Goal: Task Accomplishment & Management: Manage account settings

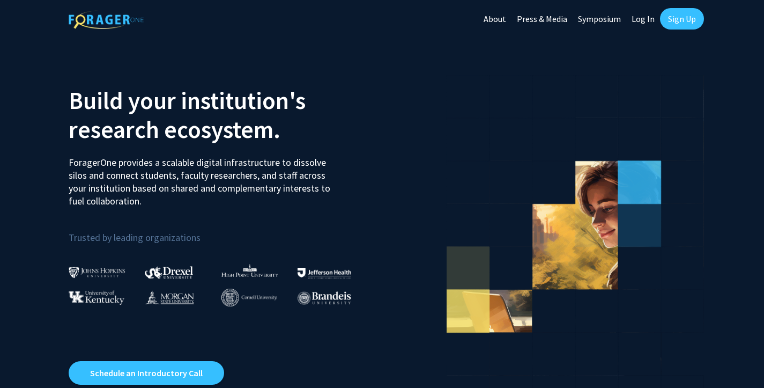
click at [641, 18] on link "Log In" at bounding box center [643, 19] width 34 height 38
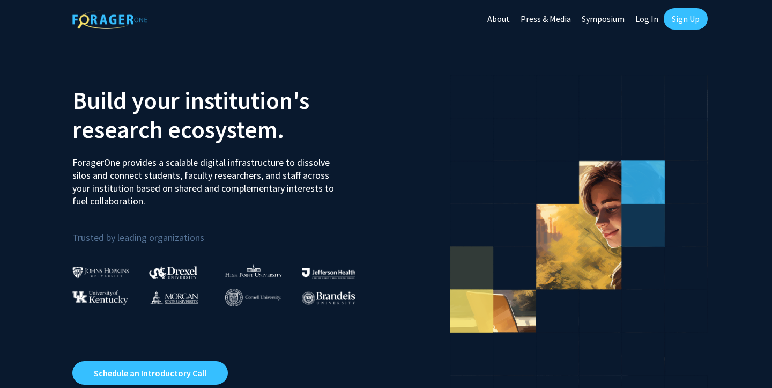
select select
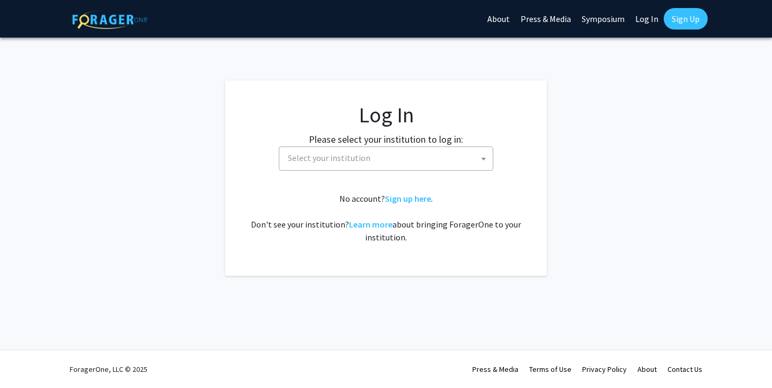
click at [317, 156] on span "Select your institution" at bounding box center [329, 157] width 83 height 11
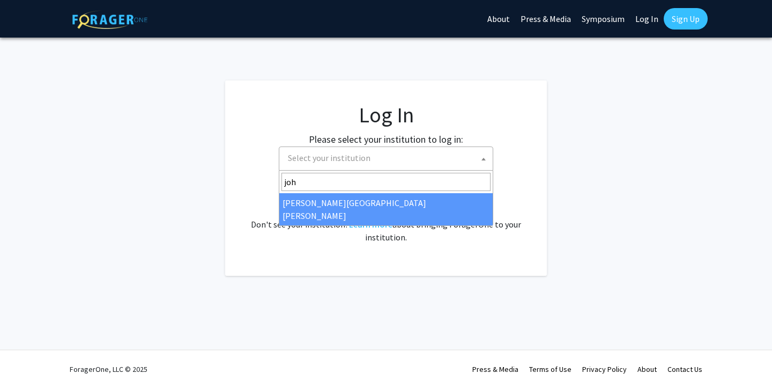
type input "joh"
select select "1"
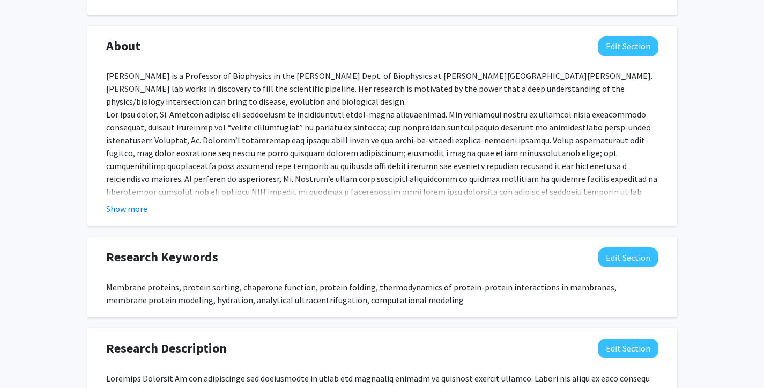
scroll to position [474, 0]
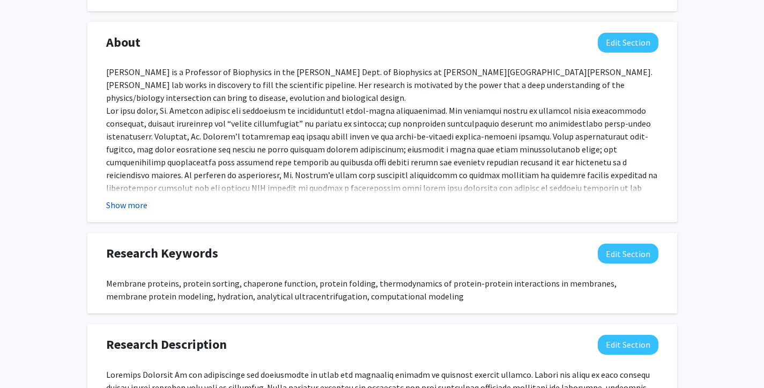
click at [123, 203] on button "Show more" at bounding box center [126, 204] width 41 height 13
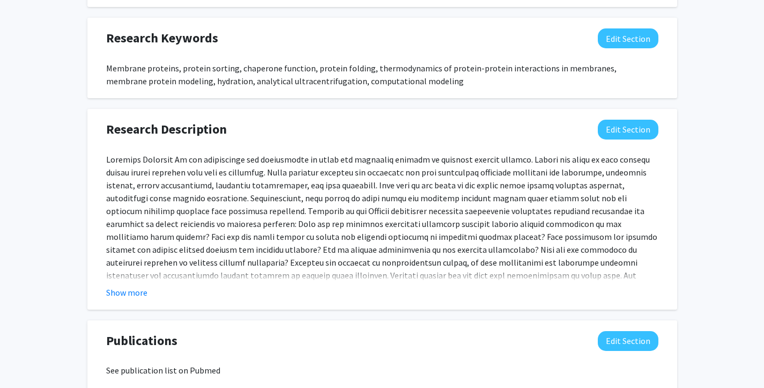
scroll to position [782, 0]
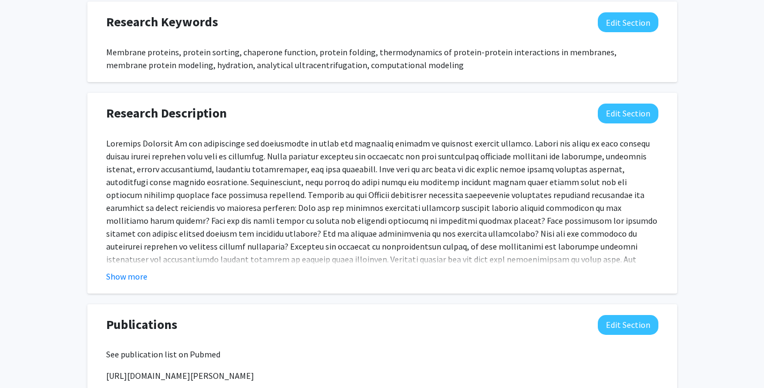
click at [409, 46] on div "Membrane proteins, protein sorting, chaperone function, protein folding, thermo…" at bounding box center [382, 59] width 552 height 26
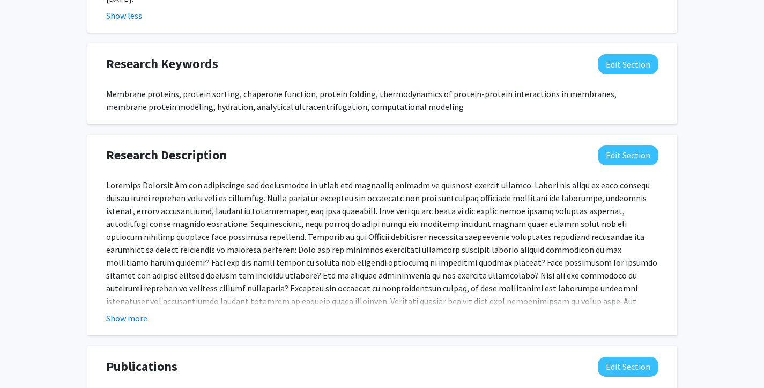
scroll to position [722, 0]
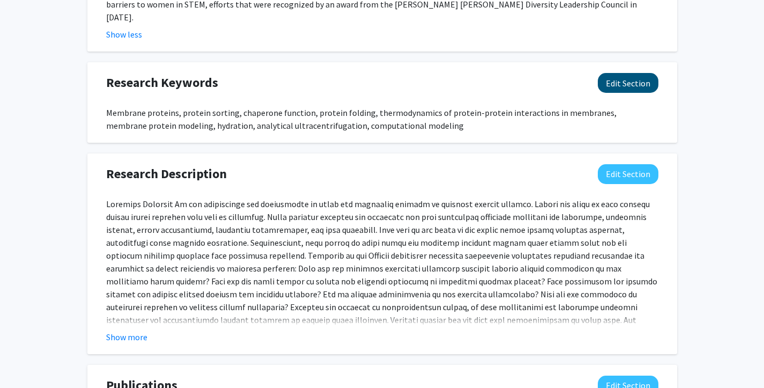
click at [629, 73] on button "Edit Section" at bounding box center [628, 83] width 61 height 20
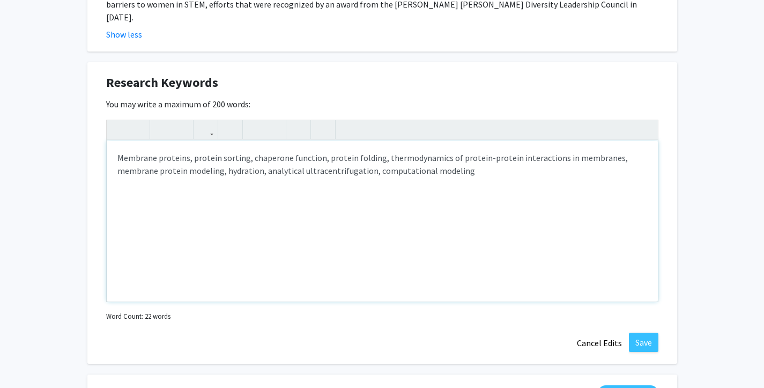
click at [430, 143] on div "Membrane proteins, protein sorting, chaperone function, protein folding, thermo…" at bounding box center [382, 221] width 551 height 161
type textarea "Membrane proteins, protein sorting, chaperone function, protein folding, thermo…"
click at [639, 332] on button "Save" at bounding box center [643, 341] width 29 height 19
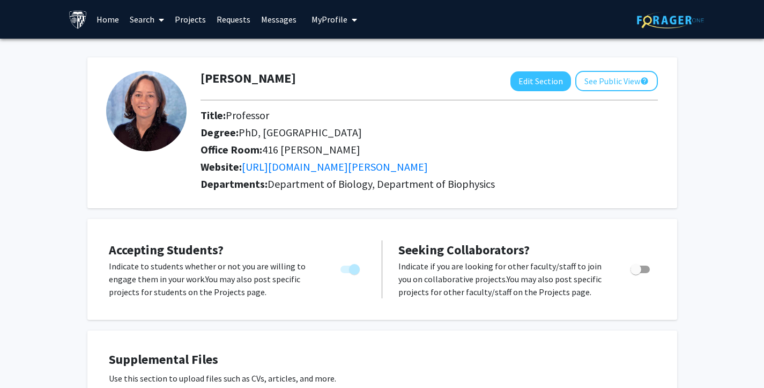
scroll to position [0, 0]
click at [198, 20] on link "Projects" at bounding box center [190, 20] width 42 height 38
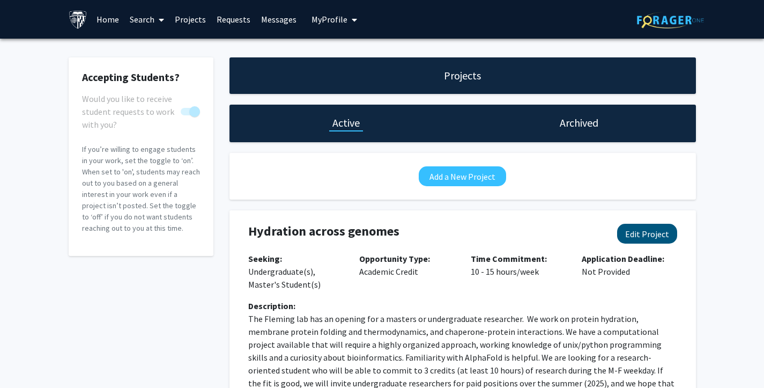
click at [650, 232] on button "Edit Project" at bounding box center [647, 234] width 60 height 20
select select "10 - 15"
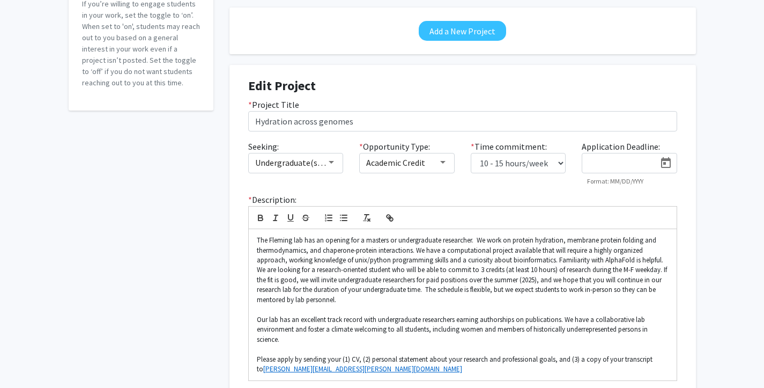
scroll to position [150, 0]
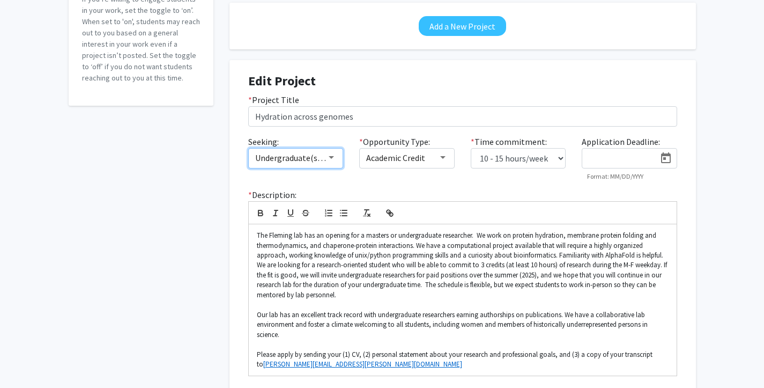
click at [331, 156] on div at bounding box center [332, 157] width 10 height 9
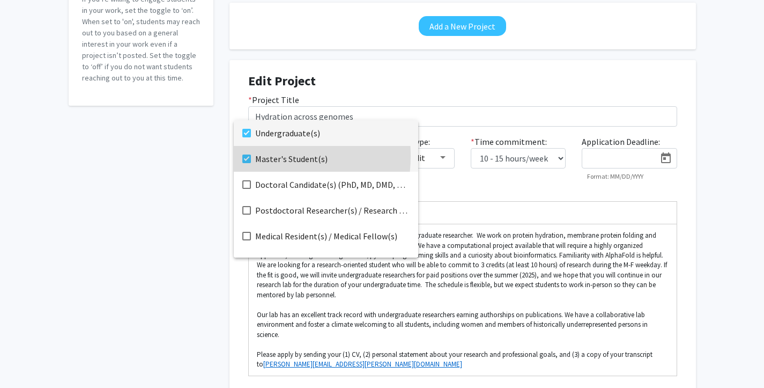
click at [246, 156] on mat-pseudo-checkbox at bounding box center [246, 158] width 9 height 9
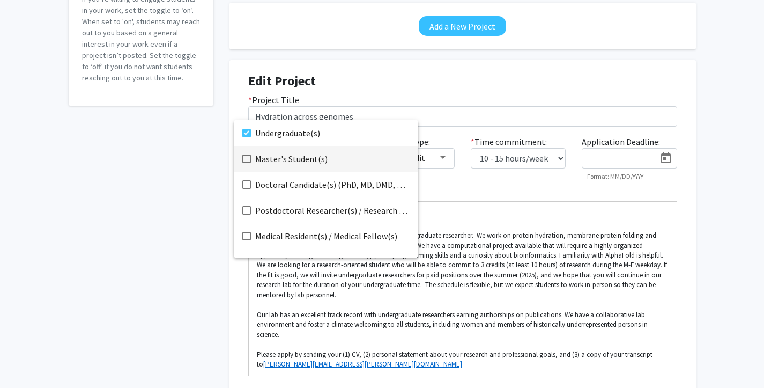
click at [246, 156] on mat-pseudo-checkbox at bounding box center [246, 158] width 9 height 9
click at [497, 189] on div at bounding box center [382, 194] width 764 height 388
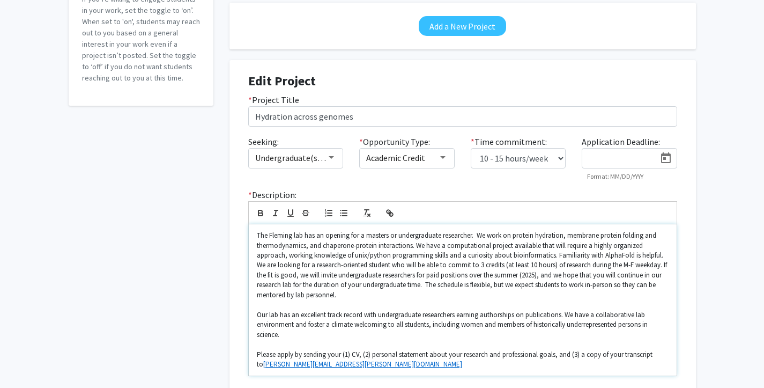
click at [469, 238] on p "The Fleming lab has an opening for a masters or undergraduate researcher. We wo…" at bounding box center [463, 265] width 412 height 69
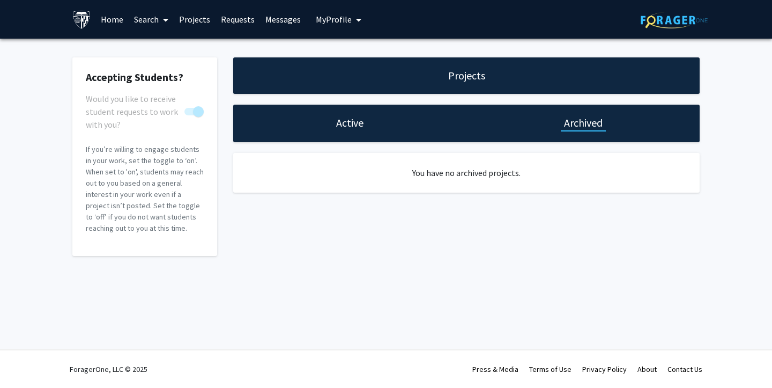
click at [339, 126] on h1 "Active" at bounding box center [349, 122] width 27 height 15
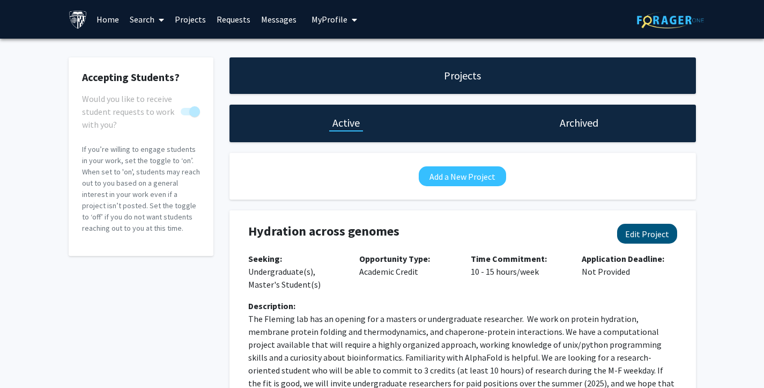
click at [659, 231] on button "Edit Project" at bounding box center [647, 234] width 60 height 20
select select "10 - 15"
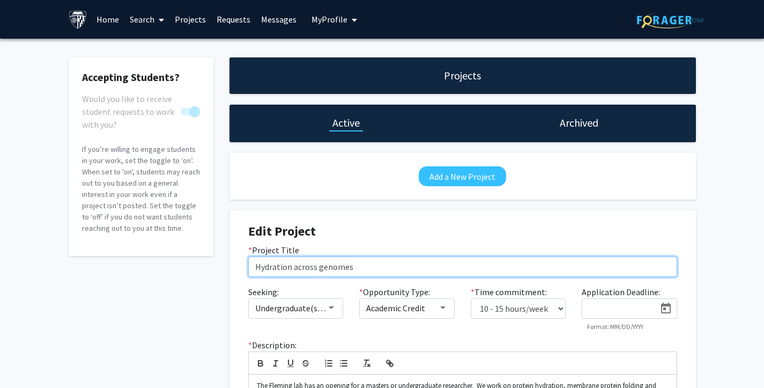
drag, startPoint x: 371, startPoint y: 264, endPoint x: 240, endPoint y: 252, distance: 132.0
click at [240, 252] on div "* Project Title Hydration across genomes" at bounding box center [462, 259] width 445 height 33
type input "M"
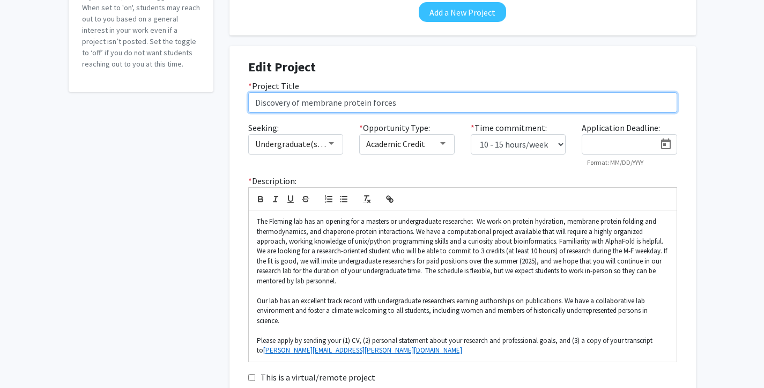
scroll to position [172, 0]
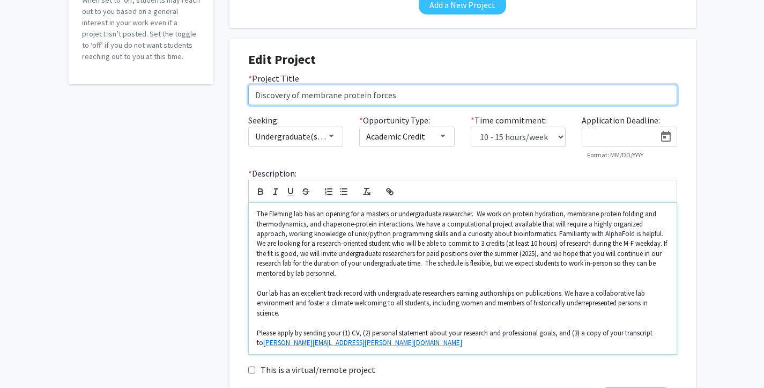
type input "Discovery of membrane protein forces"
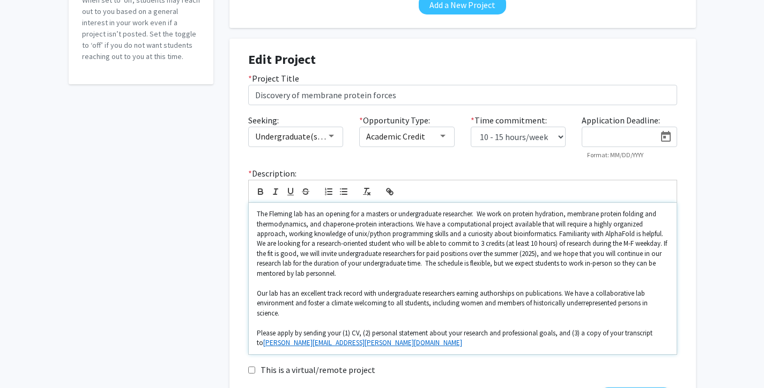
click at [470, 213] on p "The Fleming lab has an opening for a masters or undergraduate researcher. We wo…" at bounding box center [463, 243] width 412 height 69
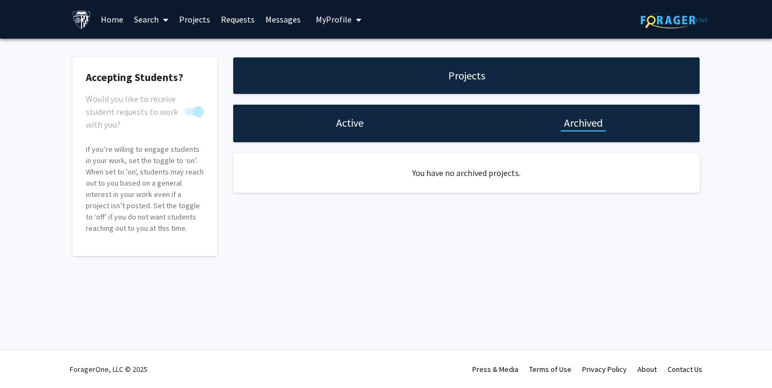
click at [352, 125] on h1 "Active" at bounding box center [349, 122] width 27 height 15
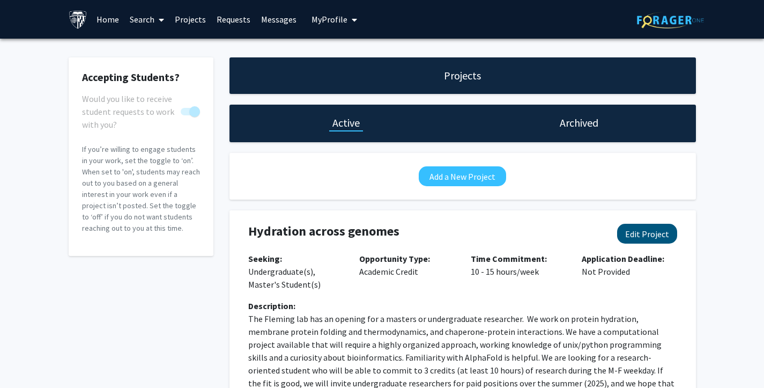
click at [653, 238] on button "Edit Project" at bounding box center [647, 234] width 60 height 20
select select "10 - 15"
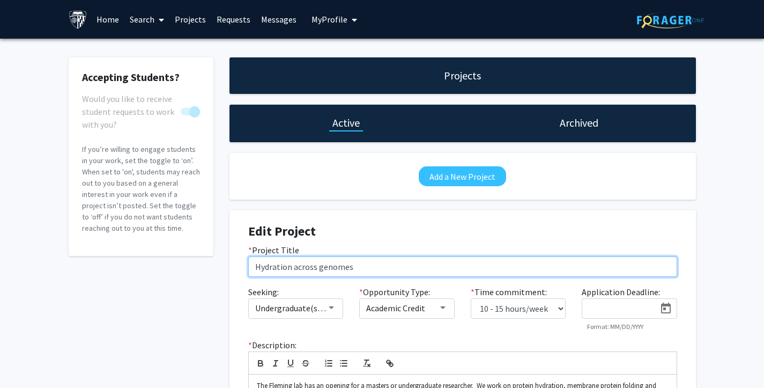
drag, startPoint x: 360, startPoint y: 265, endPoint x: 181, endPoint y: 258, distance: 178.7
click at [181, 258] on div "Accepting Students? Would you like to receive student requests to work with you…" at bounding box center [383, 324] width 644 height 535
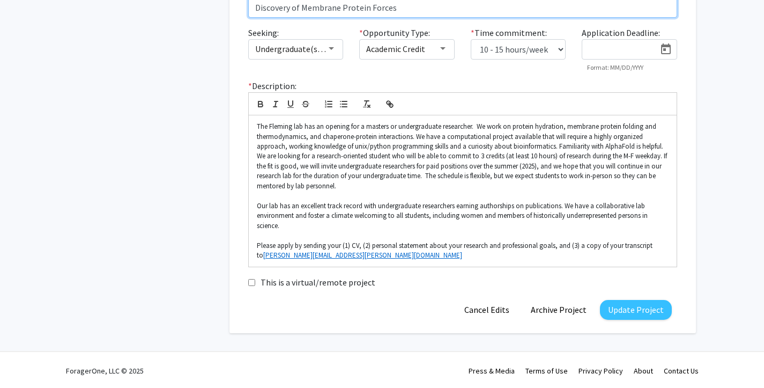
scroll to position [258, 0]
type input "Discovery of Membrane Protein Forces"
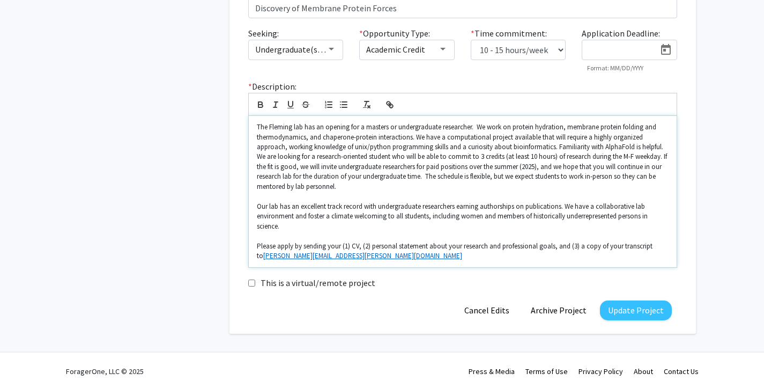
click at [470, 129] on p "The Fleming lab has an opening for a masters or undergraduate researcher. We wo…" at bounding box center [463, 156] width 412 height 69
click at [622, 301] on button "Update Project" at bounding box center [636, 310] width 72 height 20
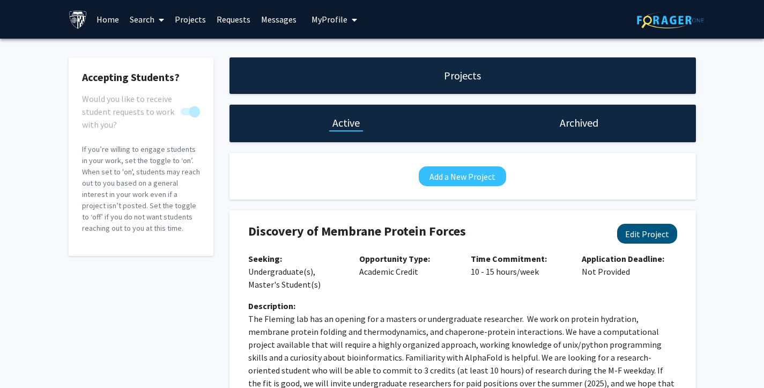
click at [642, 235] on button "Edit Project" at bounding box center [647, 234] width 60 height 20
select select "10 - 15"
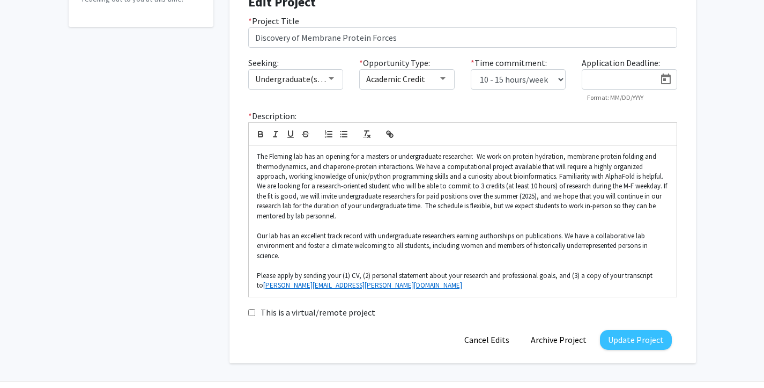
scroll to position [234, 0]
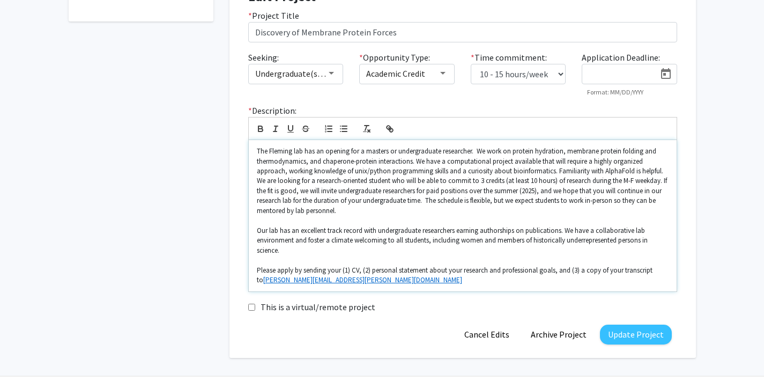
click at [468, 153] on p "The Fleming lab has an opening for a masters or undergraduate researcher. We wo…" at bounding box center [463, 180] width 412 height 69
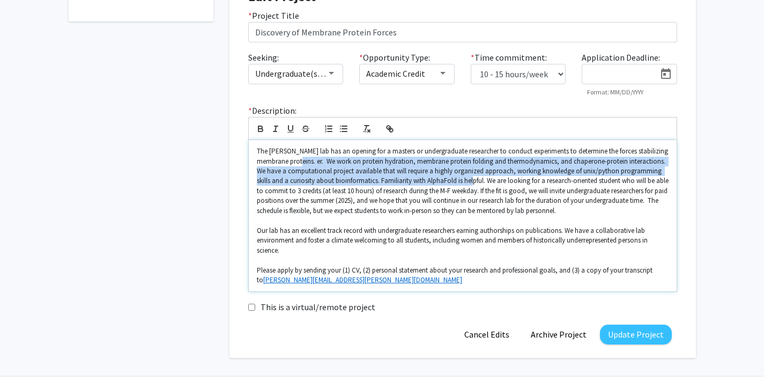
click at [490, 181] on p "The Fleming lab has an opening for a masters or undergraduate researcher to con…" at bounding box center [463, 180] width 412 height 69
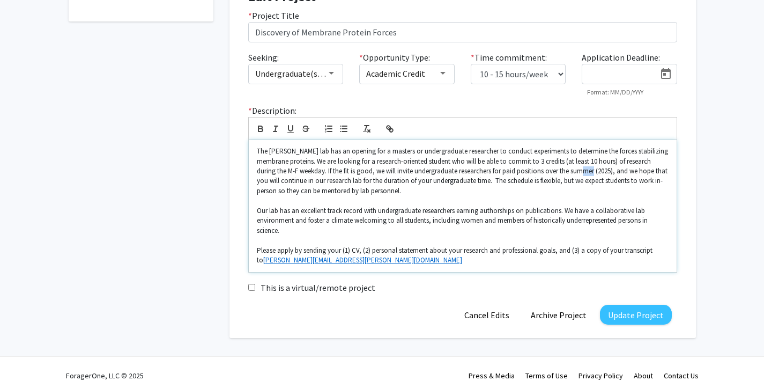
drag, startPoint x: 604, startPoint y: 172, endPoint x: 615, endPoint y: 172, distance: 11.3
click at [615, 172] on p "The Fleming lab has an opening for a masters or undergraduate researcher to con…" at bounding box center [463, 170] width 412 height 49
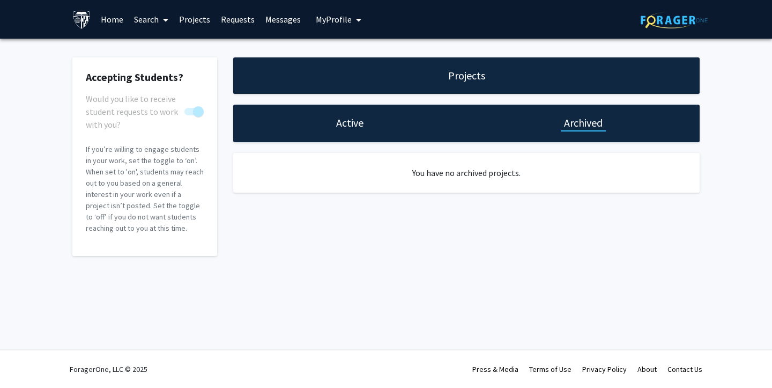
click at [348, 124] on h1 "Active" at bounding box center [349, 122] width 27 height 15
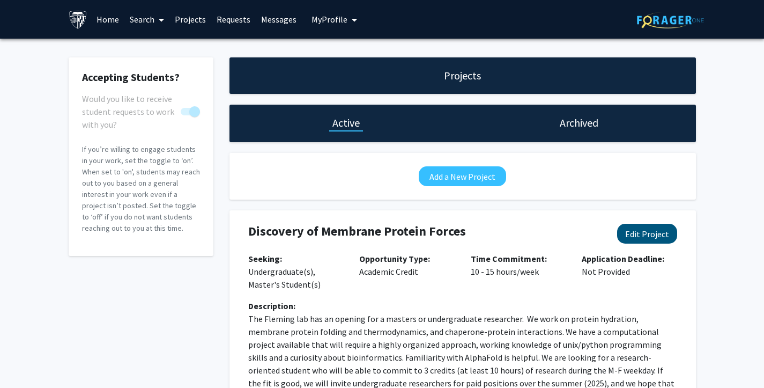
click at [647, 238] on button "Edit Project" at bounding box center [647, 234] width 60 height 20
select select "10 - 15"
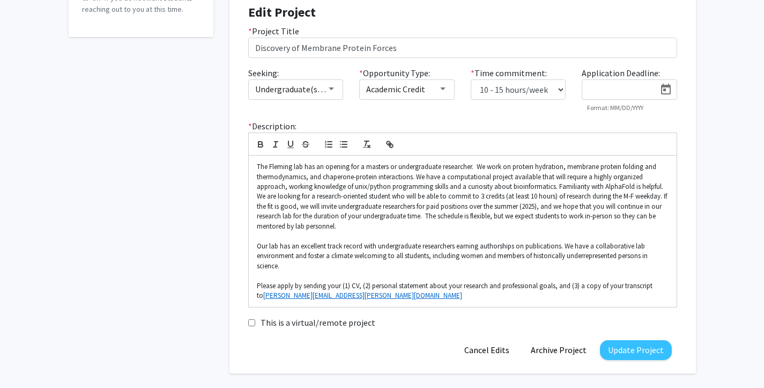
scroll to position [222, 0]
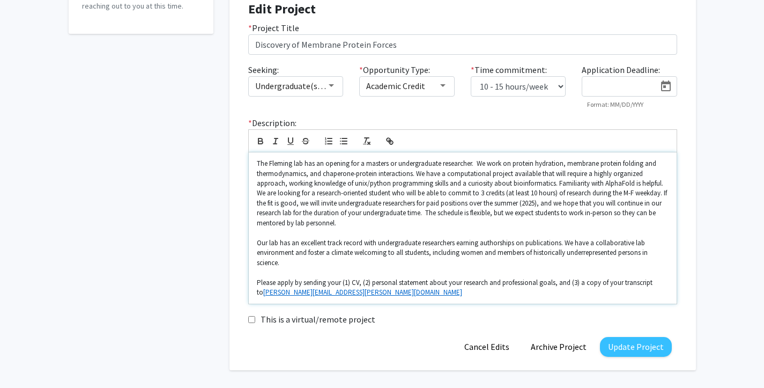
click at [468, 164] on p "The Fleming lab has an opening for a masters or undergraduate researcher. We wo…" at bounding box center [463, 193] width 412 height 69
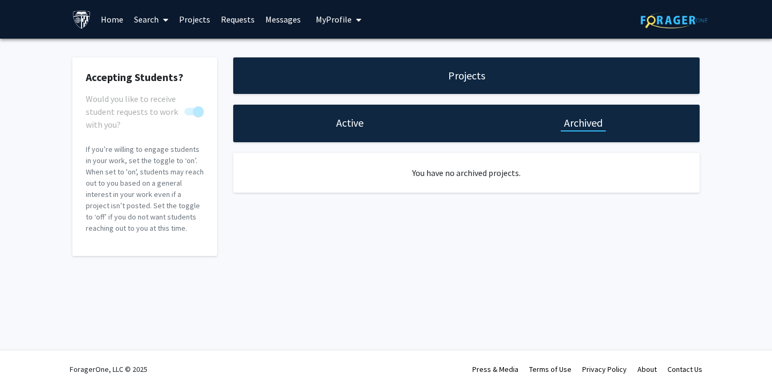
click at [343, 127] on h1 "Active" at bounding box center [349, 122] width 27 height 15
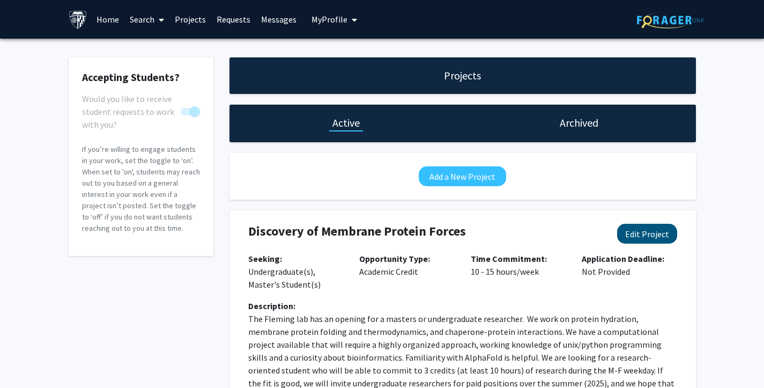
click at [649, 231] on button "Edit Project" at bounding box center [647, 234] width 60 height 20
select select "10 - 15"
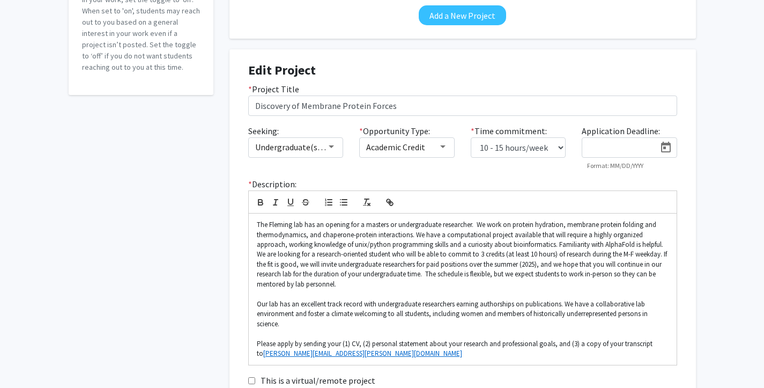
scroll to position [228, 0]
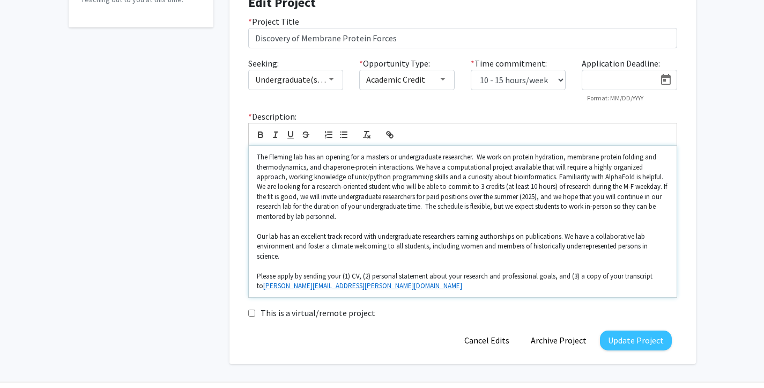
click at [471, 160] on p "The Fleming lab has an opening for a masters or undergraduate researcher. We wo…" at bounding box center [463, 186] width 412 height 69
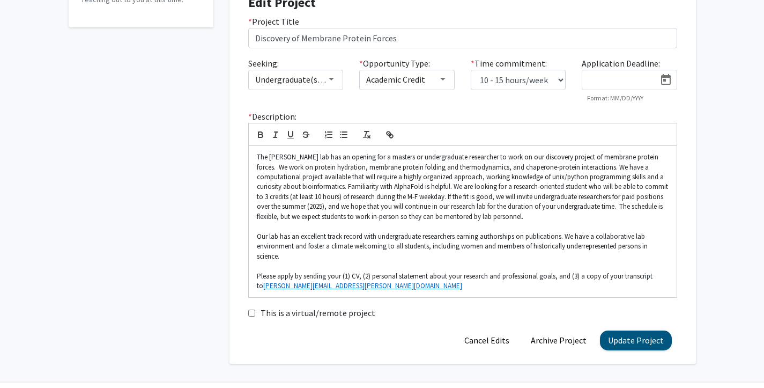
click at [645, 334] on button "Update Project" at bounding box center [636, 340] width 72 height 20
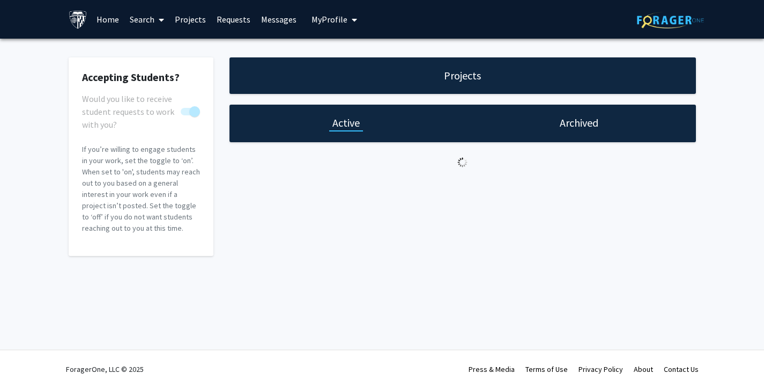
scroll to position [0, 0]
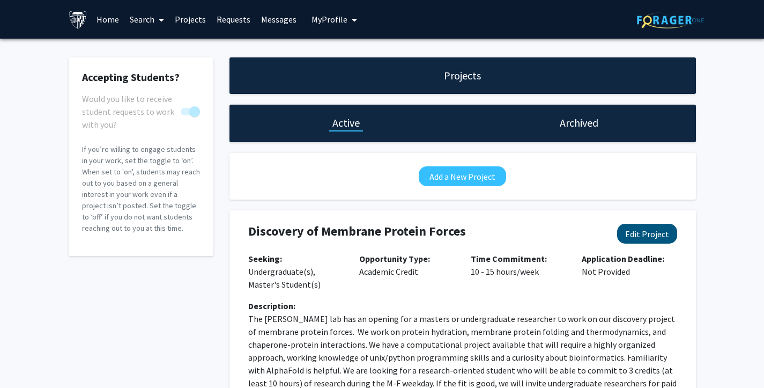
click at [643, 233] on button "Edit Project" at bounding box center [647, 234] width 60 height 20
select select "10 - 15"
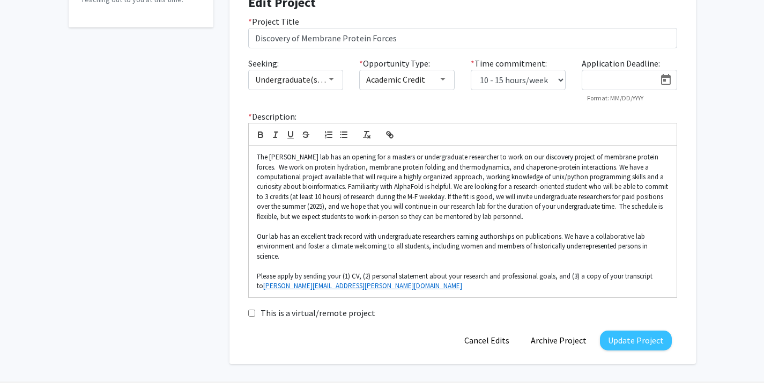
scroll to position [234, 0]
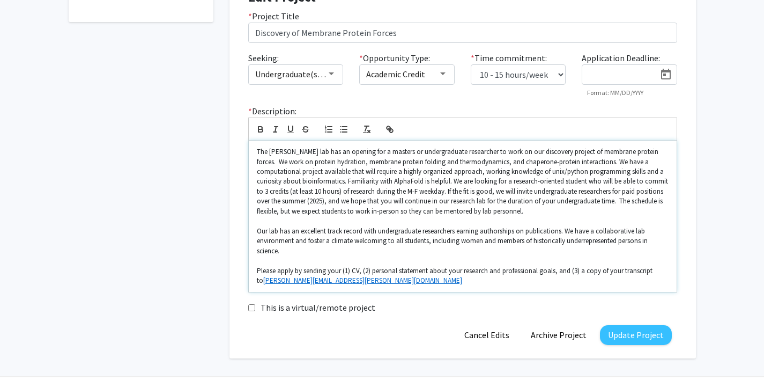
click at [641, 156] on p "The Fleming lab has an opening for a masters or undergraduate researcher to wor…" at bounding box center [463, 181] width 412 height 69
click at [488, 155] on p "The Fleming lab has an opening for a masters or undergraduate researcher to wor…" at bounding box center [463, 181] width 412 height 69
click at [365, 153] on p "The Fleming lab has an opening for a masters or undergraduate researcher to con…" at bounding box center [463, 181] width 412 height 69
click at [466, 154] on p "The Fleming lab has an opening for masters or undergraduate researcher to condu…" at bounding box center [463, 181] width 412 height 69
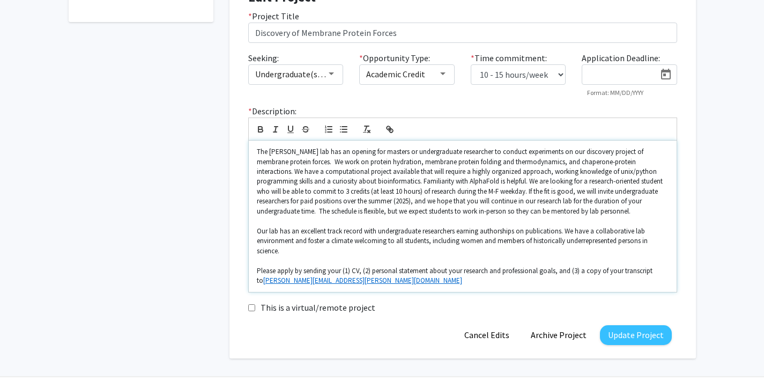
click at [469, 152] on p "The Fleming lab has an opening for masters or undergraduate researcher to condu…" at bounding box center [463, 181] width 412 height 69
click at [301, 162] on p "The Fleming lab has an opening for masters or undergraduate researchers to cond…" at bounding box center [463, 181] width 412 height 69
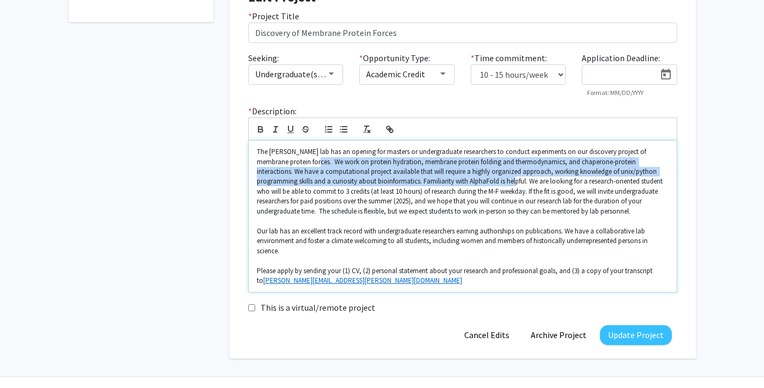
drag, startPoint x: 301, startPoint y: 162, endPoint x: 455, endPoint y: 180, distance: 155.5
click at [455, 180] on p "The Fleming lab has an opening for masters or undergraduate researchers to cond…" at bounding box center [463, 181] width 412 height 69
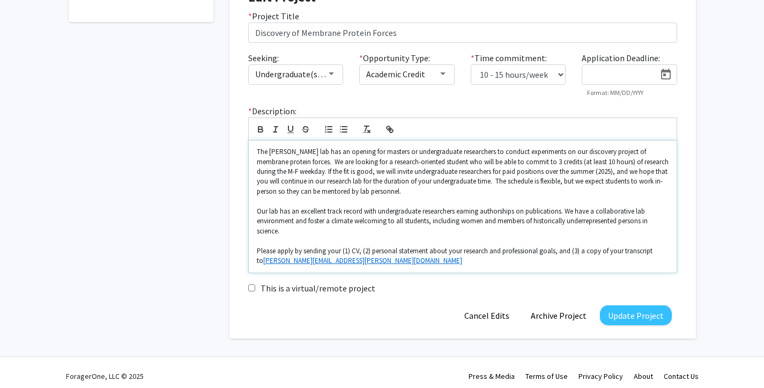
click at [287, 174] on p "The Fleming lab has an opening for masters or undergraduate researchers to cond…" at bounding box center [463, 171] width 412 height 49
click at [585, 174] on p "The Fleming lab has an opening for masters or undergraduate researchers to cond…" at bounding box center [463, 171] width 412 height 49
click at [294, 174] on p "The Fleming lab has an opening for masters or undergraduate researchers to cond…" at bounding box center [463, 171] width 412 height 49
click at [287, 230] on p "Our lab has an excellent track record with undergraduate researchers earning au…" at bounding box center [463, 220] width 412 height 29
drag, startPoint x: 287, startPoint y: 230, endPoint x: 463, endPoint y: 184, distance: 181.7
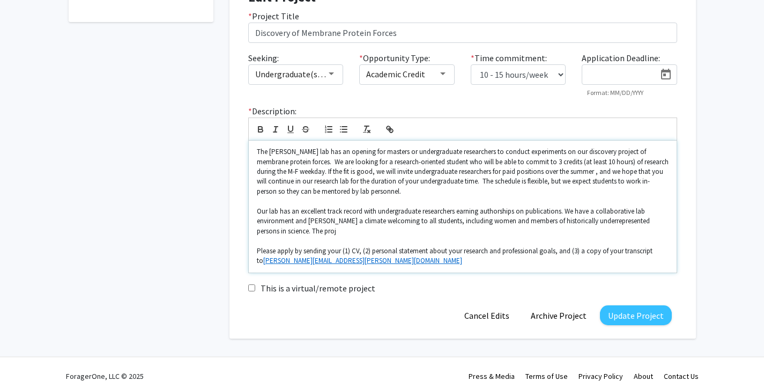
click at [463, 184] on p "The Fleming lab has an opening for masters or undergraduate researchers to cond…" at bounding box center [463, 171] width 412 height 49
click at [319, 231] on p "Our lab has an excellent track record with undergraduate researchers earning au…" at bounding box center [463, 220] width 412 height 29
drag, startPoint x: 319, startPoint y: 231, endPoint x: 556, endPoint y: 173, distance: 244.0
click at [556, 173] on p "The Fleming lab has an opening for masters or undergraduate researchers to cond…" at bounding box center [463, 171] width 412 height 49
click at [567, 175] on p "The Fleming lab has an opening for masters or undergraduate researchers to cond…" at bounding box center [463, 171] width 412 height 49
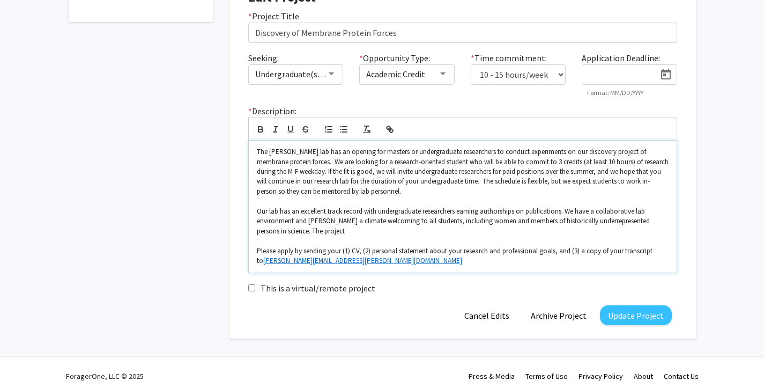
click at [627, 174] on p "The Fleming lab has an opening for masters or undergraduate researchers to cond…" at bounding box center [463, 171] width 412 height 49
click at [561, 210] on p "Our lab has an excellent track record with undergraduate researchers earning au…" at bounding box center [463, 220] width 412 height 29
click at [563, 212] on p "Our lab has an excellent track record with undergraduate researchers earning au…" at bounding box center [463, 220] width 412 height 29
click at [294, 164] on p "The Fleming lab has an opening for masters or undergraduate researchers to cond…" at bounding box center [463, 171] width 412 height 49
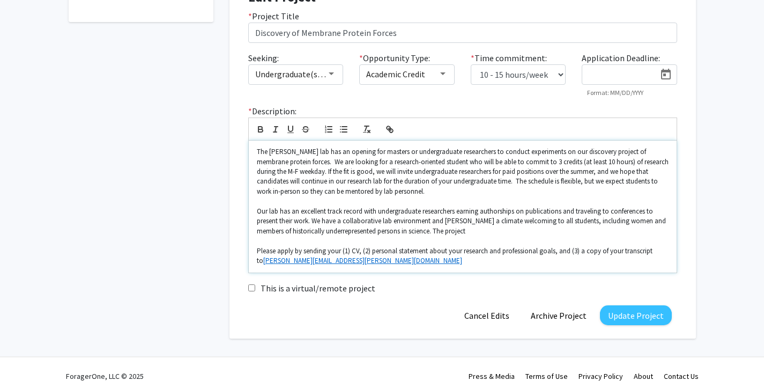
click at [296, 164] on p "The Fleming lab has an opening for masters or undergraduate researchers to cond…" at bounding box center [463, 171] width 412 height 49
click at [301, 162] on p "The Fleming lab has an opening for masters or undergraduate researchers to cond…" at bounding box center [463, 171] width 412 height 49
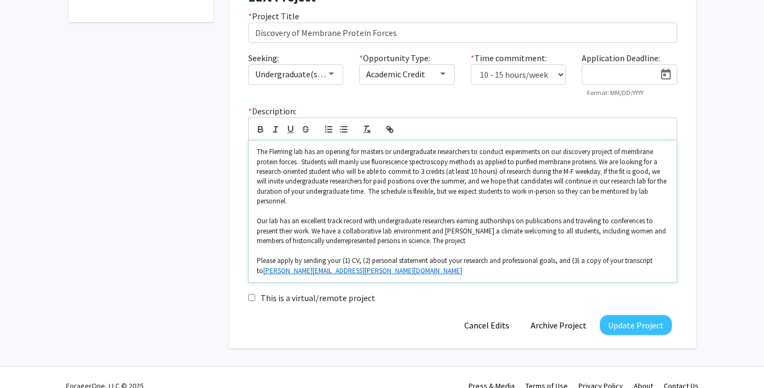
click at [378, 222] on p "Our lab has an excellent track record with undergraduate researchers earning au…" at bounding box center [463, 230] width 412 height 29
click at [433, 240] on p "Our lab has an excellent track record with undergraduate researchers earning au…" at bounding box center [463, 230] width 412 height 29
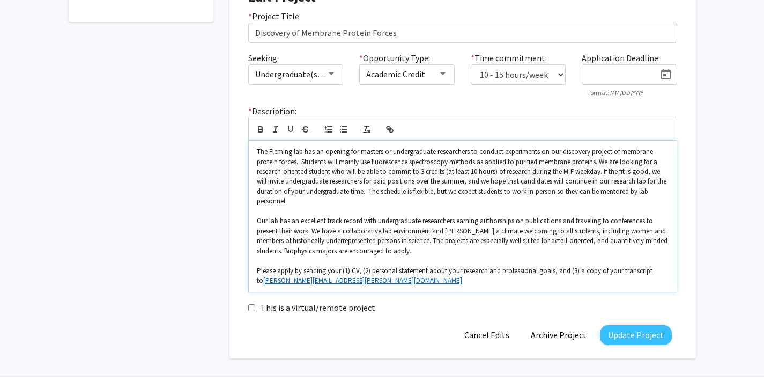
click at [257, 249] on p "Our lab has an excellent track record with undergraduate researchers earning au…" at bounding box center [463, 236] width 412 height 40
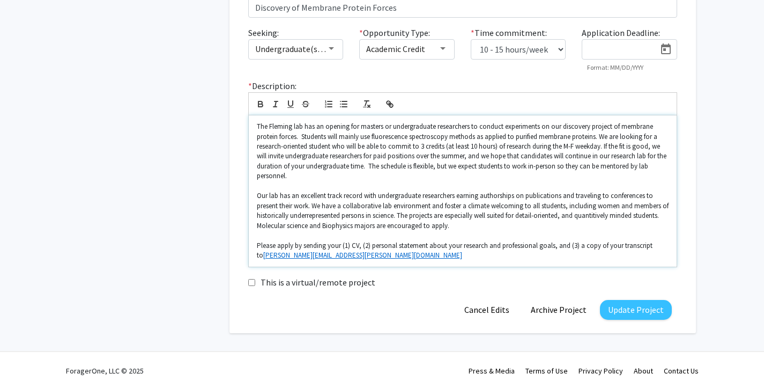
scroll to position [258, 0]
click at [628, 306] on button "Update Project" at bounding box center [636, 310] width 72 height 20
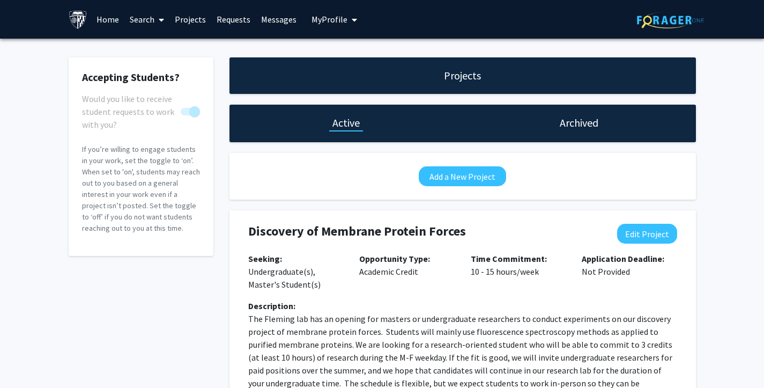
scroll to position [0, 0]
